Goal: Task Accomplishment & Management: Manage account settings

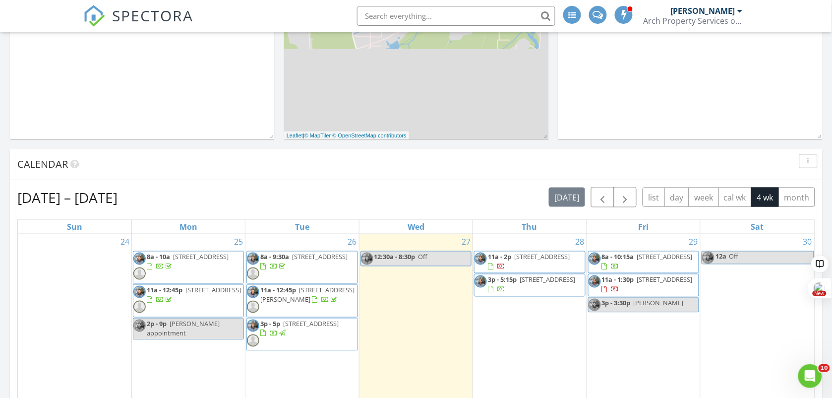
scroll to position [372, 0]
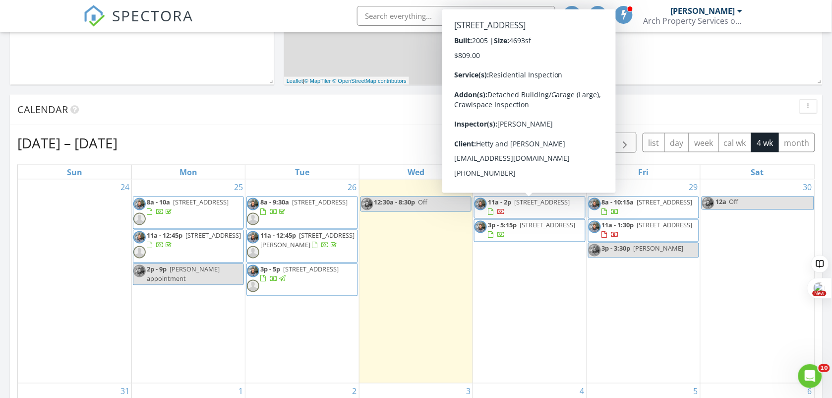
click at [527, 206] on span "4515 Pleasant Ave, Norfolk 23518" at bounding box center [542, 202] width 56 height 9
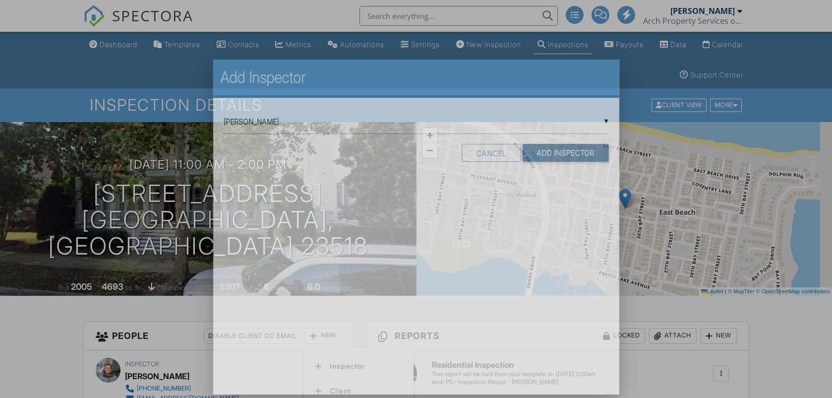
click at [596, 144] on input "Add Inspector" at bounding box center [566, 153] width 86 height 18
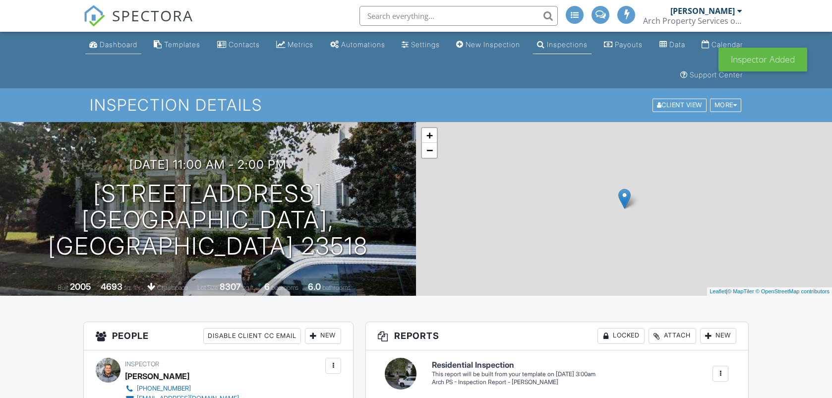
click at [111, 42] on div "Dashboard" at bounding box center [119, 44] width 38 height 8
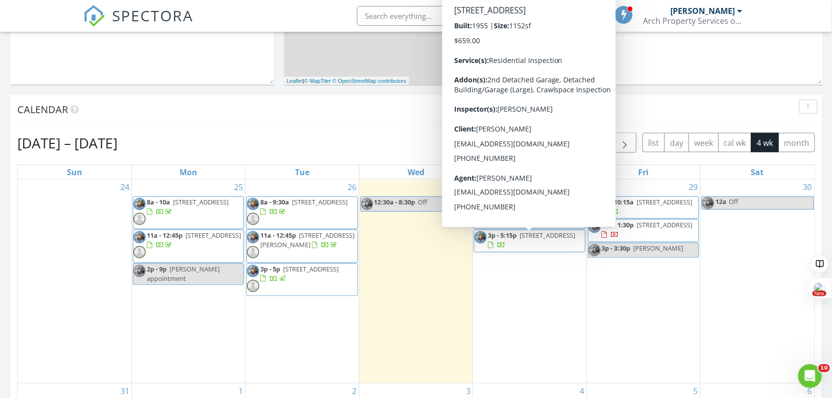
click at [520, 240] on span "216 Patrician Drive, Hampton 23666" at bounding box center [548, 235] width 56 height 9
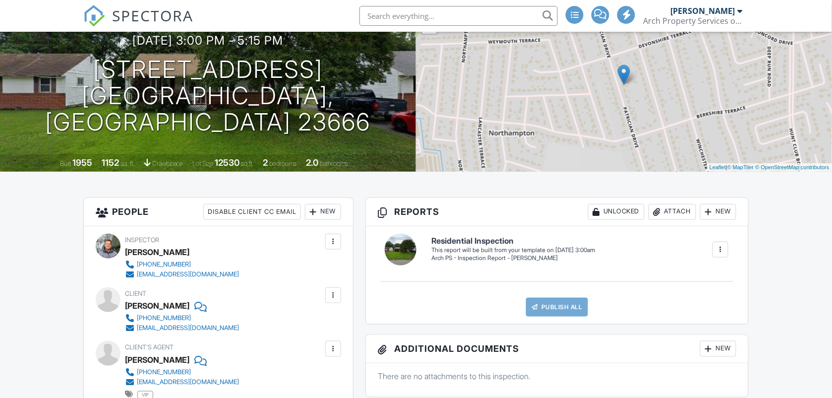
click at [326, 212] on div "New" at bounding box center [323, 212] width 36 height 16
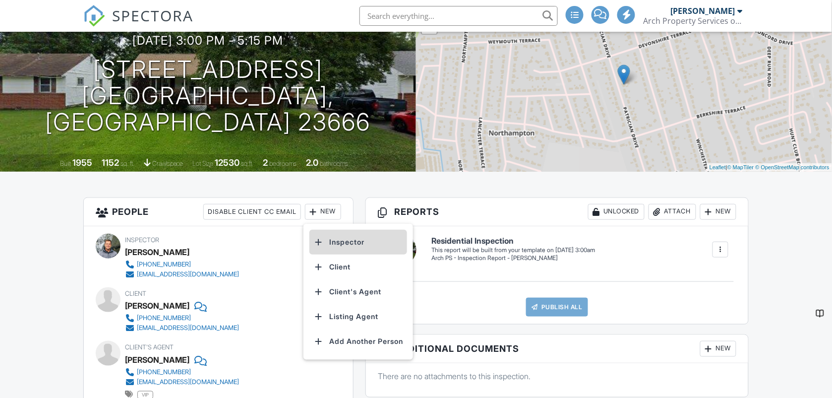
click at [343, 239] on li "Inspector" at bounding box center [359, 242] width 98 height 25
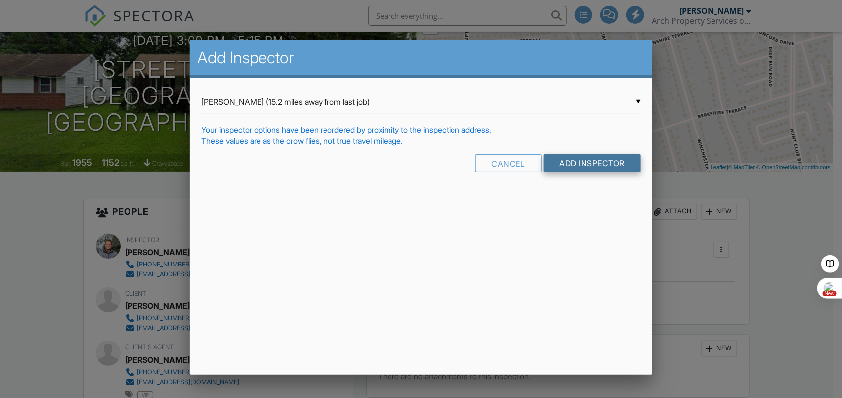
click at [589, 162] on input "Add Inspector" at bounding box center [592, 163] width 97 height 18
